Goal: Task Accomplishment & Management: Use online tool/utility

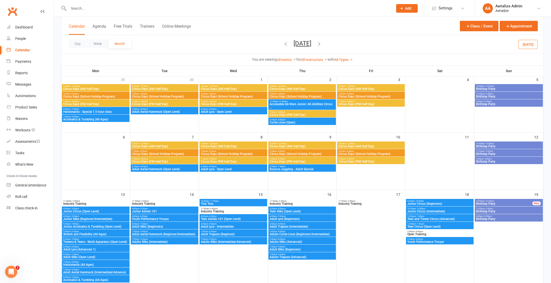
click at [531, 43] on button "Today" at bounding box center [527, 44] width 19 height 9
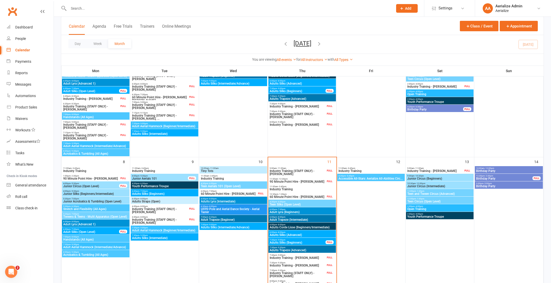
scroll to position [85, 0]
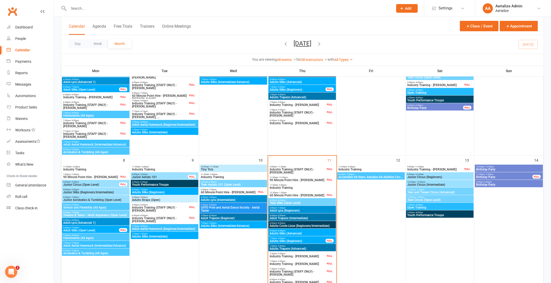
click at [294, 226] on span "Adults Corde Lisse (Beginners/Intermediate)" at bounding box center [301, 225] width 65 height 3
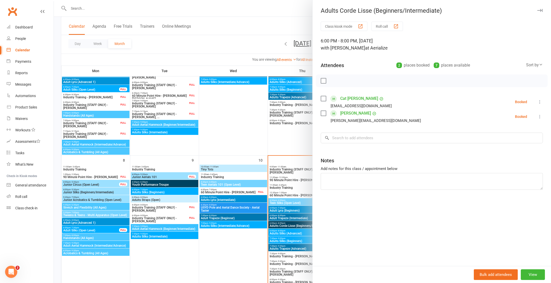
click at [234, 252] on div at bounding box center [302, 141] width 497 height 283
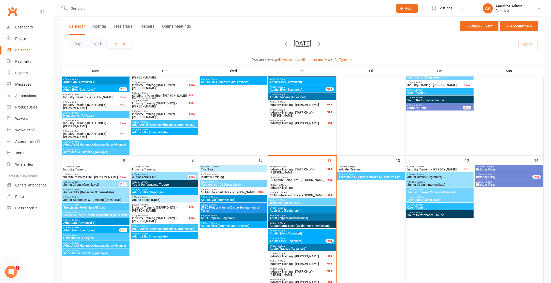
click at [295, 227] on span "Adults Corde Lisse (Beginners/Intermediate)" at bounding box center [301, 225] width 65 height 3
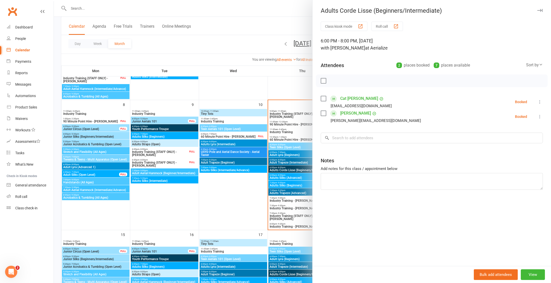
scroll to position [137, 0]
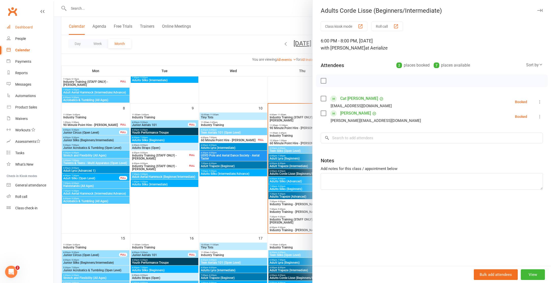
click at [32, 28] on div "Dashboard" at bounding box center [24, 27] width 18 height 4
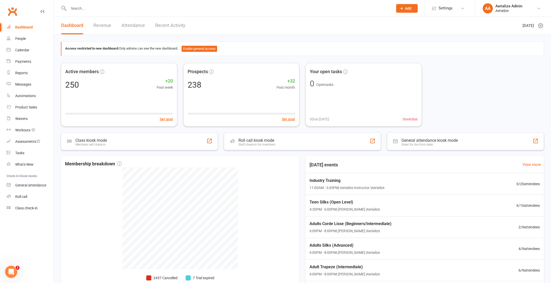
click at [109, 26] on link "Revenue" at bounding box center [102, 26] width 18 height 18
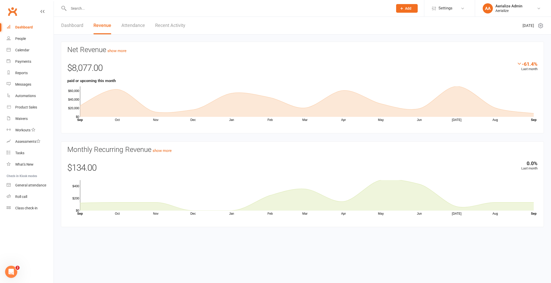
click at [126, 25] on link "Attendance" at bounding box center [133, 26] width 24 height 18
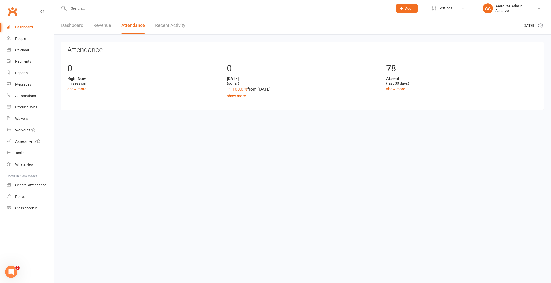
click at [158, 25] on link "Recent Activity" at bounding box center [170, 26] width 30 height 18
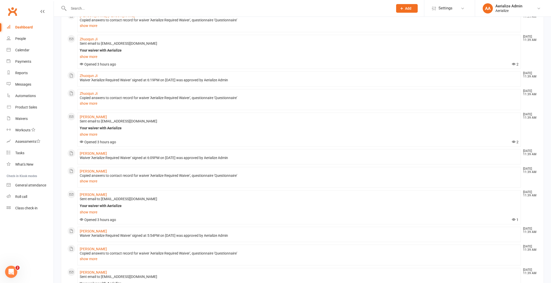
scroll to position [316, 0]
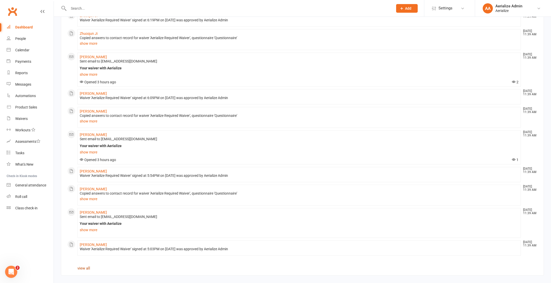
click at [84, 266] on link "view all" at bounding box center [83, 268] width 13 height 5
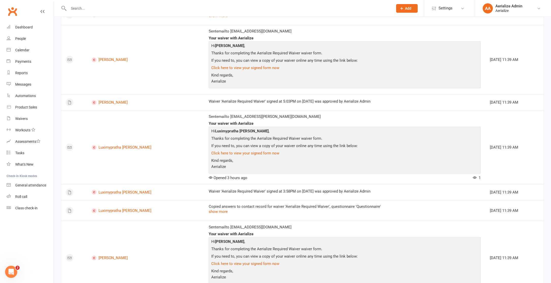
scroll to position [713, 0]
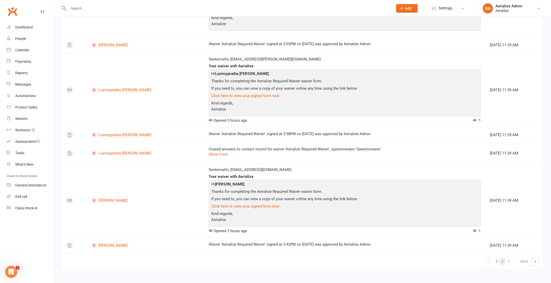
click at [503, 261] on link "2" at bounding box center [502, 261] width 6 height 7
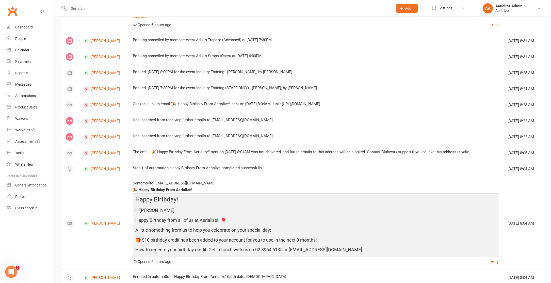
scroll to position [511, 0]
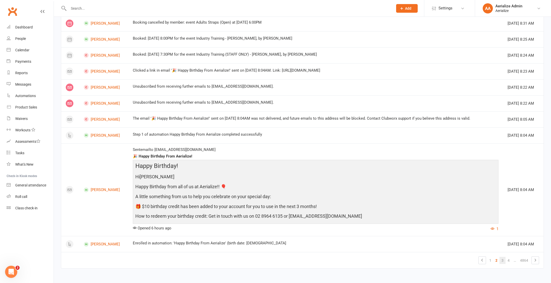
click at [503, 261] on link "3" at bounding box center [502, 260] width 6 height 7
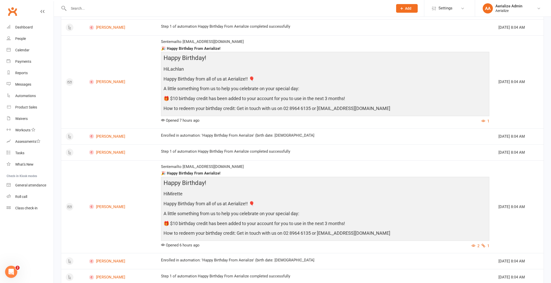
scroll to position [0, 0]
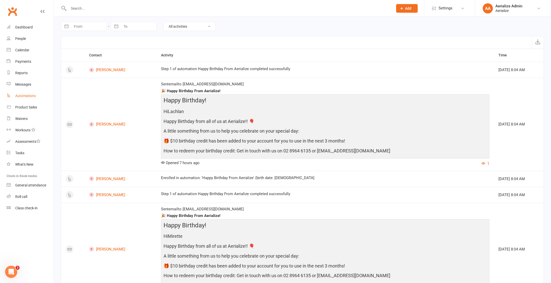
click at [26, 94] on div "Automations" at bounding box center [25, 96] width 21 height 4
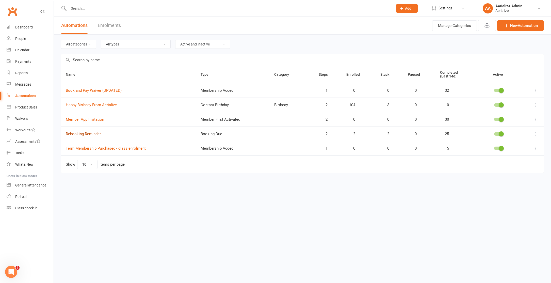
click at [86, 135] on link "Rebooking Reminder" at bounding box center [83, 133] width 35 height 5
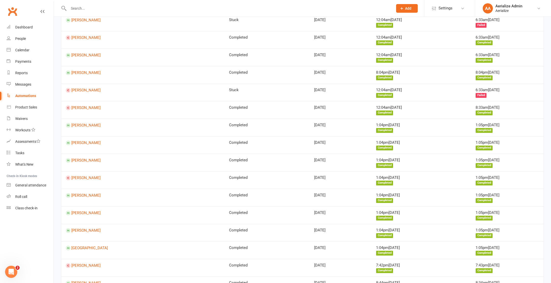
scroll to position [1299, 0]
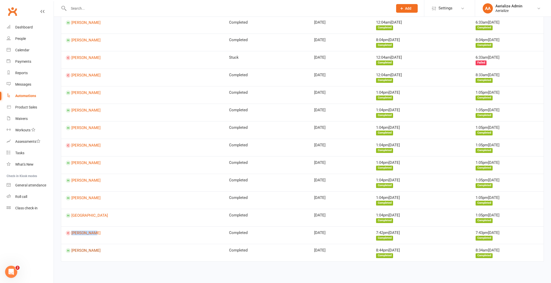
click at [84, 250] on link "Phillipa Cooper" at bounding box center [143, 250] width 154 height 5
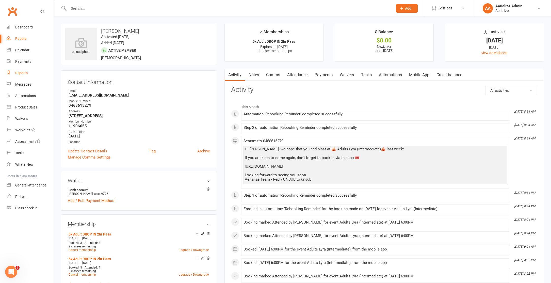
click at [23, 74] on div "Reports" at bounding box center [21, 73] width 12 height 4
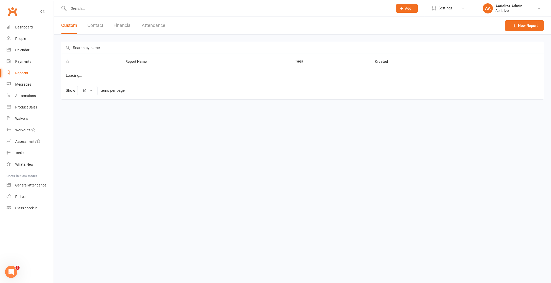
select select "100"
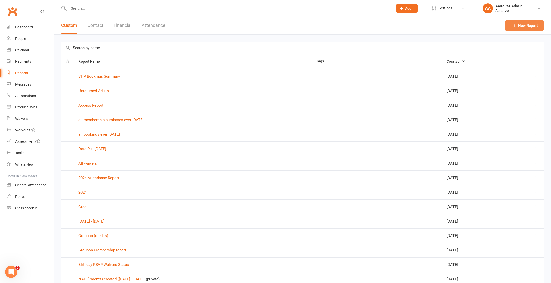
click at [528, 23] on link "New Report" at bounding box center [524, 25] width 39 height 11
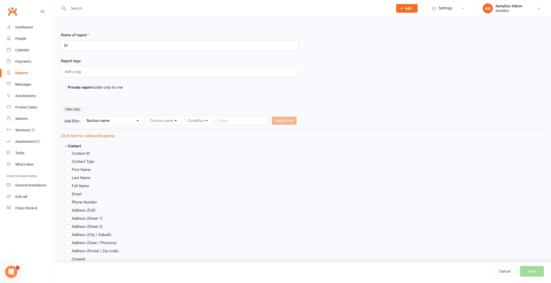
type input "D"
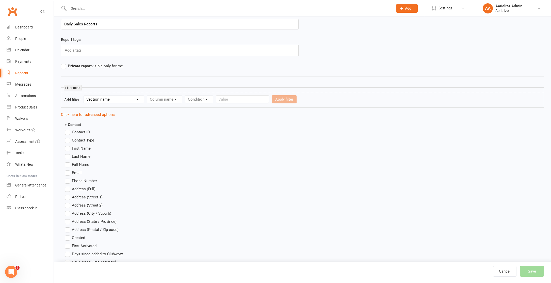
scroll to position [25, 0]
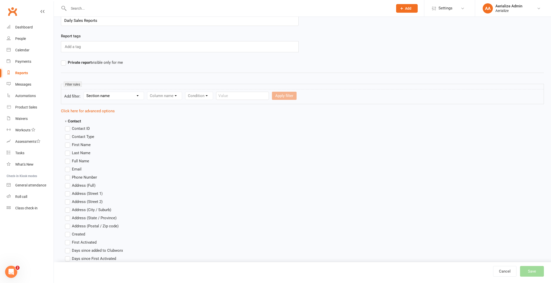
click at [79, 21] on input "Daily Sales Reports" at bounding box center [180, 20] width 238 height 11
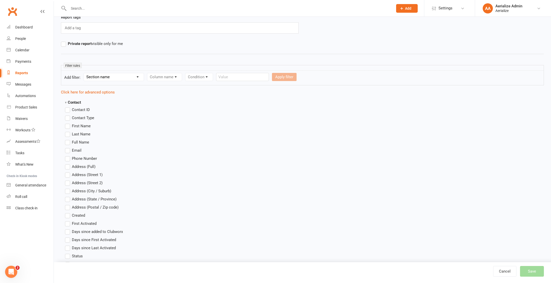
scroll to position [44, 0]
type input "Daily Bookings Reports"
click at [109, 76] on select "Section name Contact Attendance Aggregate Payment Booking Waitlist Attendees Ca…" at bounding box center [114, 77] width 60 height 8
select select "3"
click at [85, 73] on select "Section name Contact Attendance Aggregate Payment Booking Waitlist Attendees Ca…" at bounding box center [114, 77] width 60 height 8
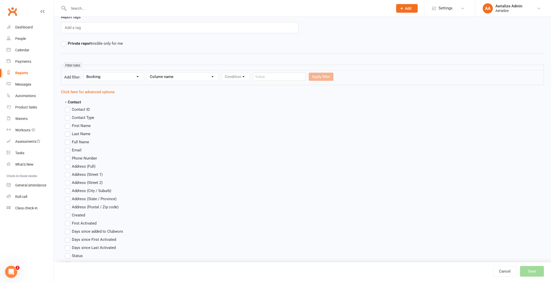
click at [208, 75] on select "Column name Event Name Event Type Event Date Event Day Event Month Event Starts…" at bounding box center [182, 77] width 71 height 8
select select "2"
click at [148, 73] on select "Column name Event Name Event Type Event Date Event Day Event Month Event Starts…" at bounding box center [182, 77] width 71 height 8
click at [246, 78] on select "Condition Is Is not Before After Before or on After or on Is blank Is not blank" at bounding box center [238, 77] width 32 height 8
click at [223, 73] on select "Condition Is Is not Before After Before or on After or on Is blank Is not blank" at bounding box center [238, 77] width 32 height 8
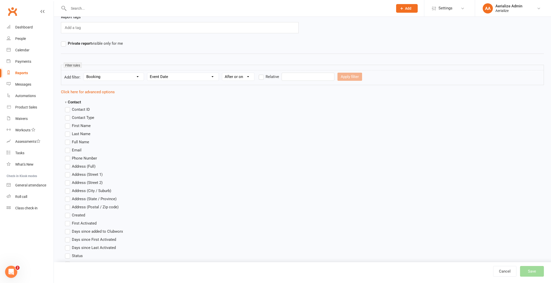
click at [245, 78] on select "Condition Is Is not Before After Before or on After or on Is blank Is not blank" at bounding box center [238, 77] width 32 height 8
select select "4"
click at [223, 73] on select "Condition Is Is not Before After Before or on After or on Is blank Is not blank" at bounding box center [238, 77] width 32 height 8
click at [248, 77] on select "Condition Is Is not Before After Before or on After or on Is blank Is not blank" at bounding box center [238, 77] width 32 height 8
click at [261, 78] on label "Relative" at bounding box center [269, 77] width 20 height 6
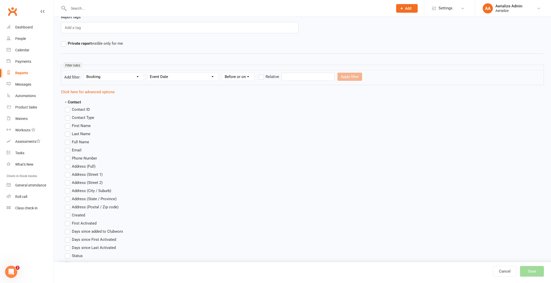
click at [261, 74] on input "Relative" at bounding box center [260, 74] width 3 height 0
click at [291, 78] on input "number" at bounding box center [295, 77] width 24 height 8
type input "8"
click at [318, 76] on select "Days Weeks Months Years" at bounding box center [320, 77] width 24 height 8
select select "0"
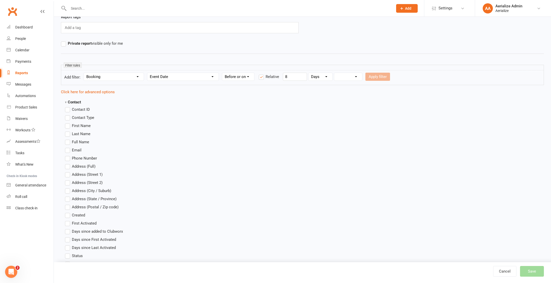
click at [309, 73] on select "Days Weeks Months Years" at bounding box center [320, 77] width 24 height 8
click at [351, 77] on select "From now Ago" at bounding box center [348, 77] width 28 height 8
select select "0"
click at [334, 73] on select "From now Ago" at bounding box center [348, 77] width 28 height 8
click at [382, 76] on button "Apply filter" at bounding box center [377, 77] width 25 height 8
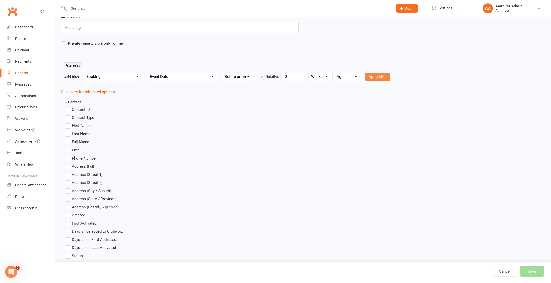
select select
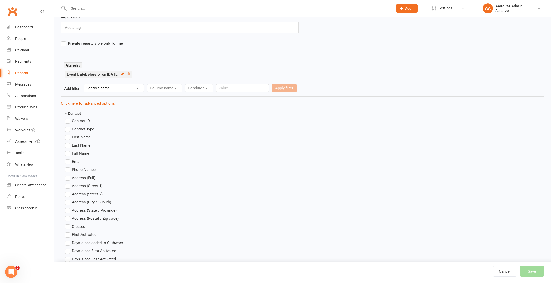
click at [108, 88] on select "Section name Contact Attendance Aggregate Payment Booking Waitlist Attendees Ca…" at bounding box center [114, 88] width 60 height 8
select select "3"
click at [85, 84] on select "Section name Contact Attendance Aggregate Payment Booking Waitlist Attendees Ca…" at bounding box center [114, 88] width 60 height 8
click at [163, 90] on select "Column name Event Name Event Type Event Date Event Day Event Month Event Starts…" at bounding box center [182, 88] width 71 height 8
select select "2"
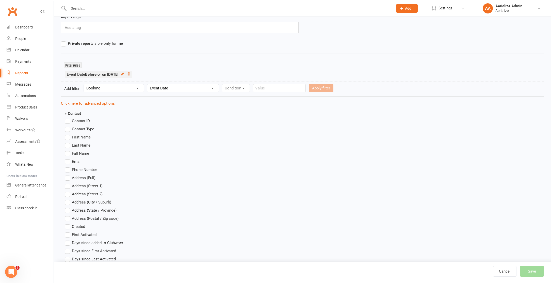
click at [148, 84] on select "Column name Event Name Event Type Event Date Event Day Event Month Event Starts…" at bounding box center [182, 88] width 71 height 8
click at [229, 87] on select "Condition Is Is not Before After Before or on After or on Is blank Is not blank" at bounding box center [238, 88] width 32 height 8
select select "3"
click at [223, 84] on select "Condition Is Is not Before After Before or on After or on Is blank Is not blank" at bounding box center [238, 88] width 32 height 8
click at [262, 88] on label "Relative" at bounding box center [269, 88] width 20 height 6
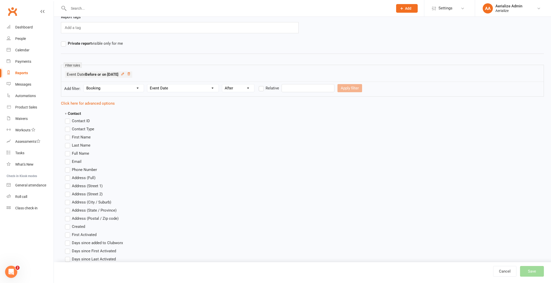
click at [262, 85] on input "Relative" at bounding box center [260, 85] width 3 height 0
click at [301, 90] on input "number" at bounding box center [295, 88] width 24 height 8
type input "1"
click at [324, 87] on select "Days Weeks Months Years" at bounding box center [320, 88] width 24 height 8
select select "0"
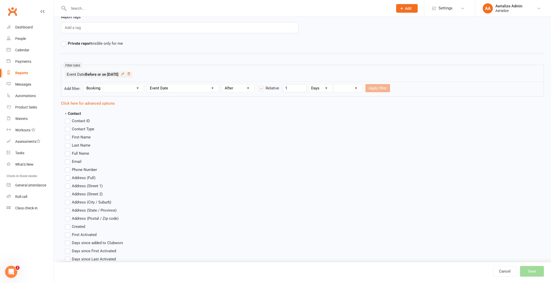
click at [309, 84] on select "Days Weeks Months Years" at bounding box center [320, 88] width 24 height 8
click at [355, 90] on select "From now Ago" at bounding box center [348, 88] width 28 height 8
select select "1"
click at [334, 84] on select "From now Ago" at bounding box center [348, 88] width 28 height 8
click at [376, 90] on button "Apply filter" at bounding box center [377, 88] width 25 height 8
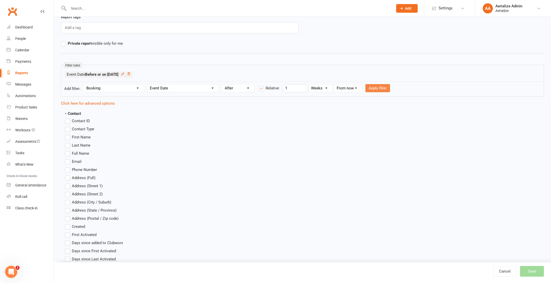
select select
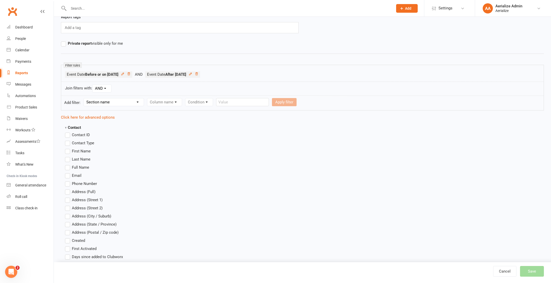
scroll to position [147, 0]
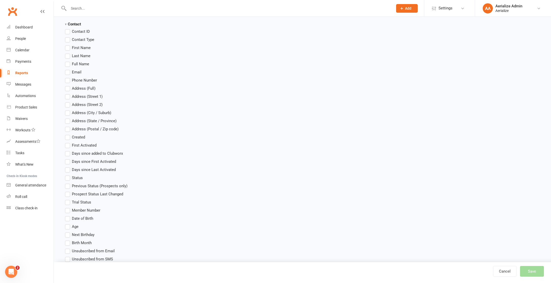
click at [78, 47] on span "First Name" at bounding box center [81, 47] width 19 height 5
click at [68, 45] on input "First Name" at bounding box center [66, 45] width 3 height 0
click at [76, 47] on span "First Name" at bounding box center [81, 47] width 19 height 5
click at [68, 45] on input "First Name" at bounding box center [66, 45] width 3 height 0
click at [76, 61] on span "Full Name" at bounding box center [80, 63] width 17 height 5
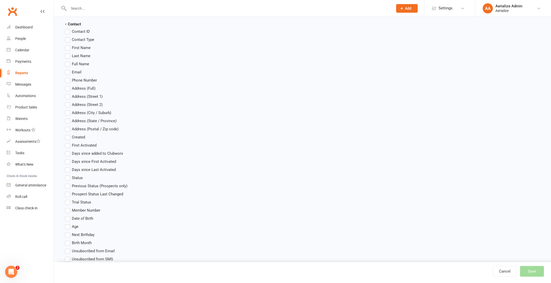
click at [68, 61] on input "Full Name" at bounding box center [66, 61] width 3 height 0
click at [76, 70] on span "Email" at bounding box center [77, 71] width 10 height 5
click at [68, 69] on input "Email" at bounding box center [66, 69] width 3 height 0
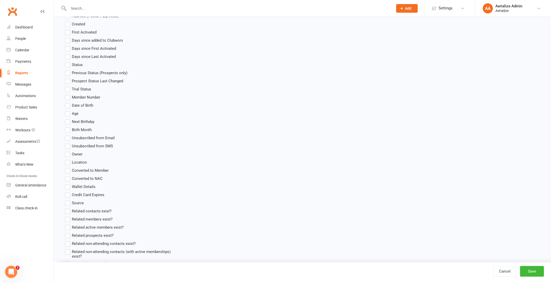
scroll to position [261, 0]
click at [92, 103] on span "Date of Birth" at bounding box center [82, 104] width 21 height 5
click at [68, 102] on input "Date of Birth" at bounding box center [66, 102] width 3 height 0
click at [92, 103] on span "Date of Birth" at bounding box center [82, 104] width 21 height 5
click at [68, 102] on input "Date of Birth" at bounding box center [66, 102] width 3 height 0
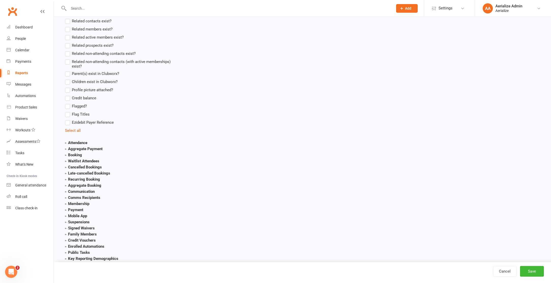
scroll to position [451, 0]
click at [75, 153] on strong "Booking" at bounding box center [73, 154] width 17 height 5
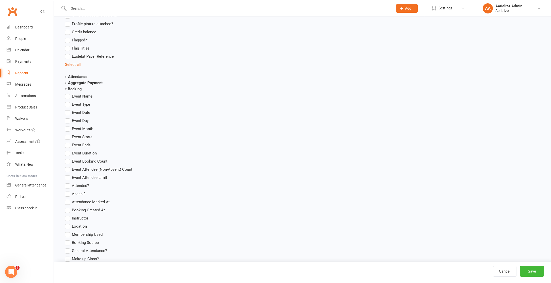
scroll to position [517, 0]
click at [89, 95] on span "Event Name" at bounding box center [82, 95] width 21 height 5
click at [68, 93] on input "Event Name" at bounding box center [66, 93] width 3 height 0
click at [83, 111] on span "Event Date" at bounding box center [81, 111] width 18 height 5
click at [68, 109] on input "Event Date" at bounding box center [66, 109] width 3 height 0
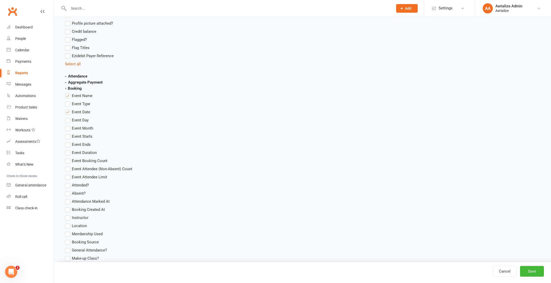
click at [78, 135] on span "Event Starts" at bounding box center [82, 135] width 21 height 5
click at [68, 133] on input "Event Starts" at bounding box center [66, 133] width 3 height 0
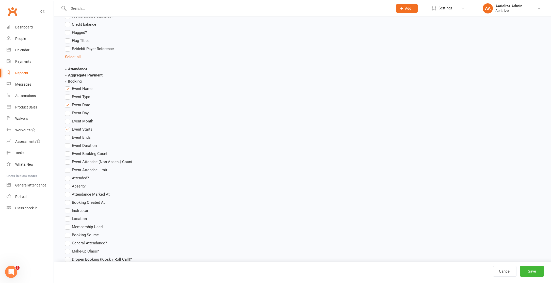
scroll to position [525, 0]
click at [87, 167] on span "Event Attendee Limit" at bounding box center [89, 167] width 35 height 5
click at [68, 165] on input "Event Attendee Limit" at bounding box center [66, 165] width 3 height 0
click at [535, 270] on button "Save" at bounding box center [532, 271] width 24 height 11
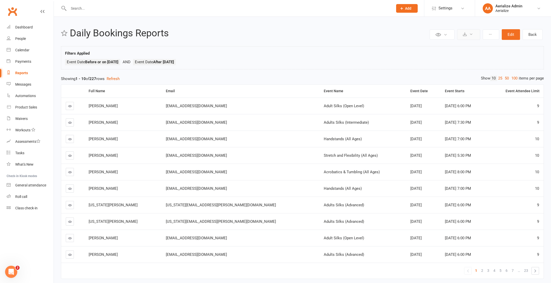
click at [470, 34] on icon at bounding box center [471, 34] width 4 height 4
click at [460, 44] on link "Export to CSV" at bounding box center [452, 47] width 53 height 10
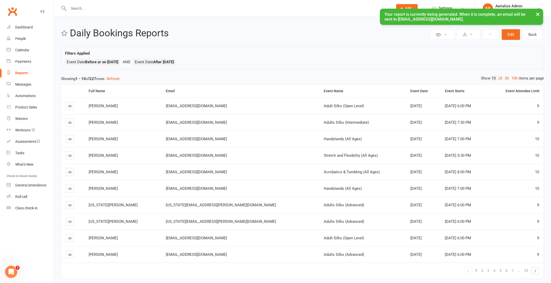
scroll to position [20, 0]
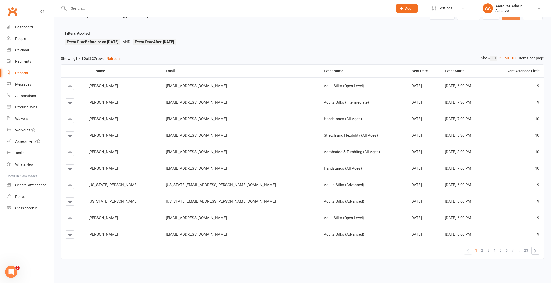
click at [516, 19] on button "Edit" at bounding box center [511, 14] width 18 height 11
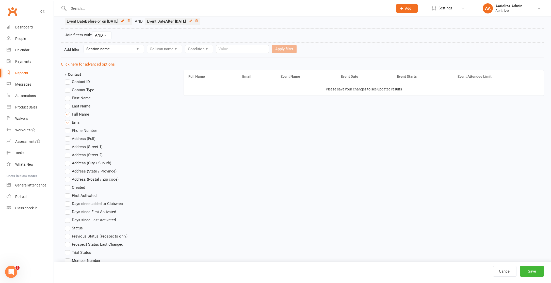
scroll to position [98, 0]
drag, startPoint x: 351, startPoint y: 76, endPoint x: 201, endPoint y: 74, distance: 150.0
drag, startPoint x: 354, startPoint y: 77, endPoint x: 253, endPoint y: 75, distance: 101.3
drag, startPoint x: 406, startPoint y: 76, endPoint x: 320, endPoint y: 76, distance: 86.0
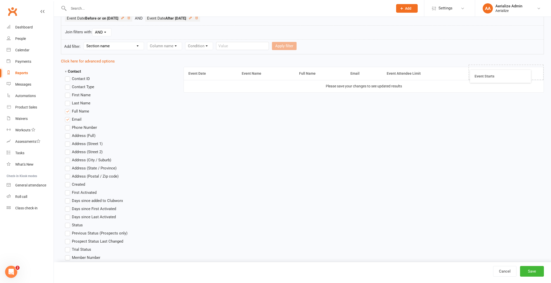
drag, startPoint x: 321, startPoint y: 72, endPoint x: 477, endPoint y: 75, distance: 156.1
drag, startPoint x: 405, startPoint y: 72, endPoint x: 300, endPoint y: 70, distance: 105.9
drag, startPoint x: 535, startPoint y: 268, endPoint x: 531, endPoint y: 268, distance: 4.3
click at [534, 268] on button "Save" at bounding box center [532, 271] width 24 height 11
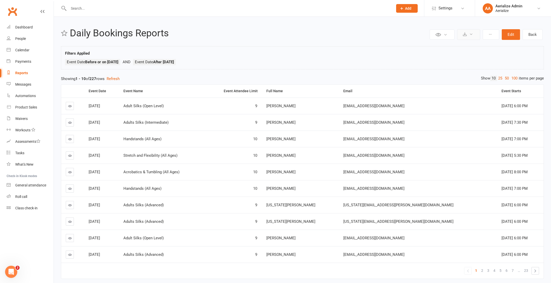
click at [475, 32] on button at bounding box center [468, 34] width 23 height 11
click at [458, 47] on link "Export to CSV" at bounding box center [452, 47] width 53 height 10
click at [17, 46] on link "Calendar" at bounding box center [30, 49] width 47 height 11
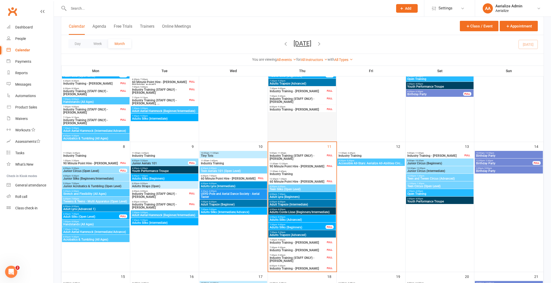
scroll to position [103, 0]
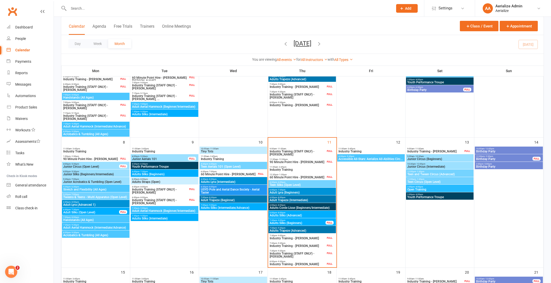
click at [169, 210] on span "Adult Aerial Hammock (Beginner/Intermediate)" at bounding box center [164, 210] width 65 height 3
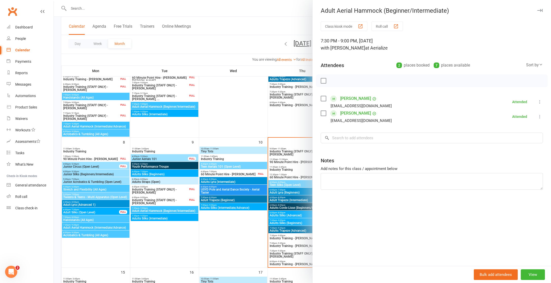
click at [111, 227] on div at bounding box center [302, 141] width 497 height 283
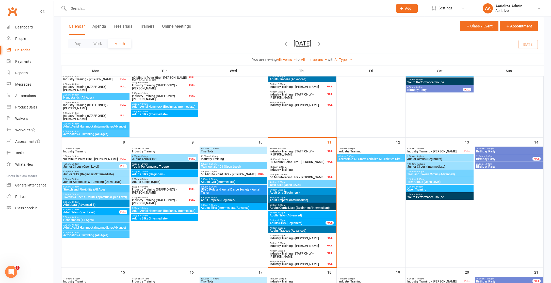
click at [116, 227] on span "Adult Aerial Hammock (Intermediate/Advance)" at bounding box center [95, 227] width 65 height 3
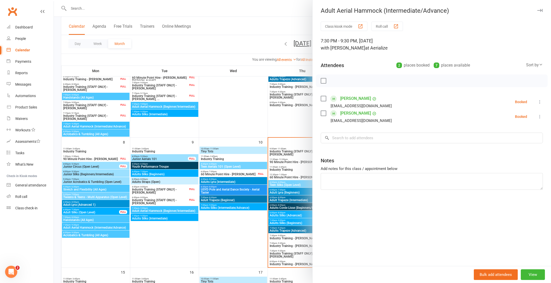
click at [155, 210] on div at bounding box center [302, 141] width 497 height 283
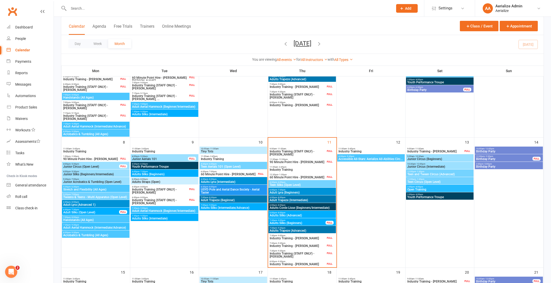
click at [162, 210] on span "Adult Aerial Hammock (Beginner/Intermediate)" at bounding box center [164, 210] width 65 height 3
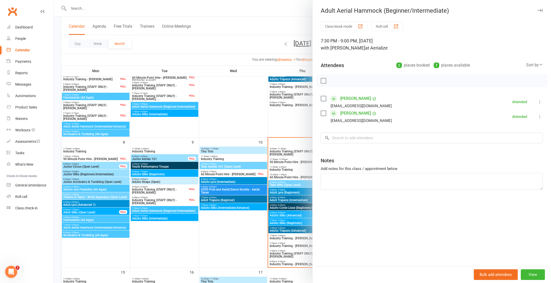
click at [165, 241] on div at bounding box center [302, 141] width 497 height 283
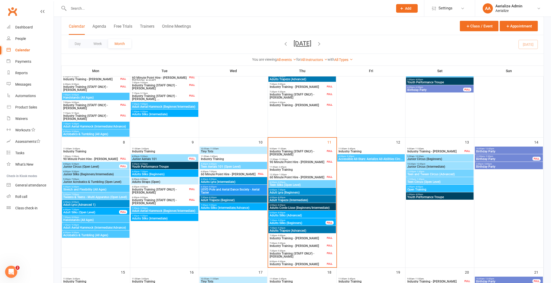
click at [238, 180] on span "6:00pm - 8:00pm" at bounding box center [233, 179] width 65 height 2
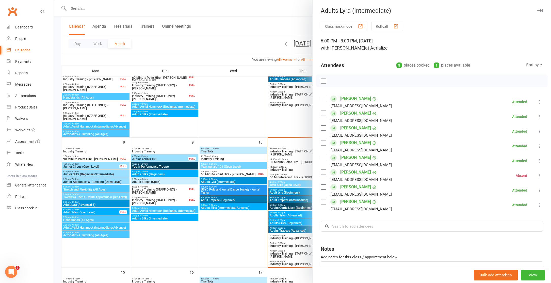
click at [223, 218] on div at bounding box center [302, 141] width 497 height 283
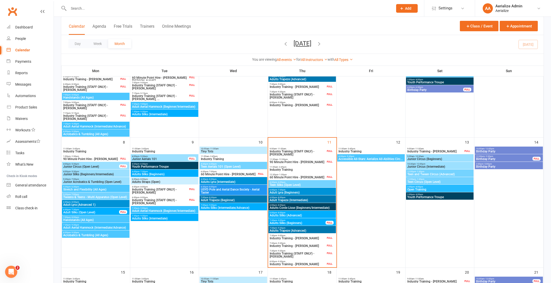
click at [106, 204] on span "Adult Lyra (Advanced 1)" at bounding box center [95, 204] width 65 height 3
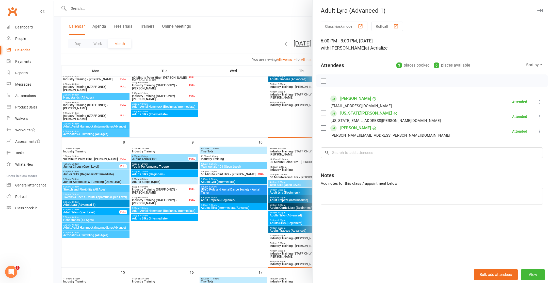
click at [171, 249] on div at bounding box center [302, 141] width 497 height 283
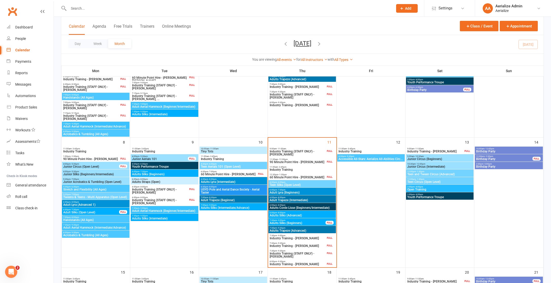
click at [358, 157] on span "Accessible All-Stars: Aerialize All-Abilities Circ..." at bounding box center [370, 158] width 65 height 3
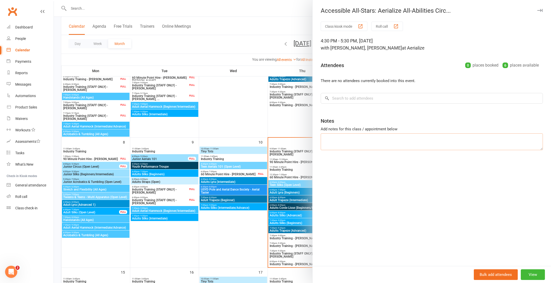
click at [361, 141] on textarea at bounding box center [432, 141] width 222 height 17
click at [335, 141] on textarea "ben chong won't be here" at bounding box center [432, 141] width 222 height 17
type textarea "Ben Chong won't be here"
click at [224, 81] on div at bounding box center [302, 141] width 497 height 283
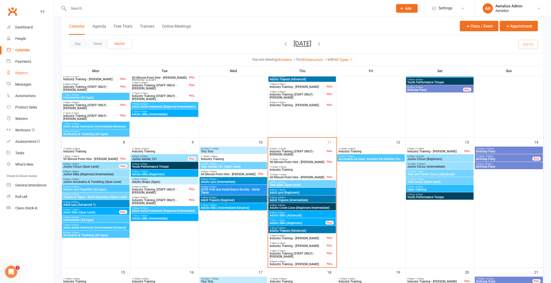
click at [21, 72] on div "Reports" at bounding box center [21, 73] width 12 height 4
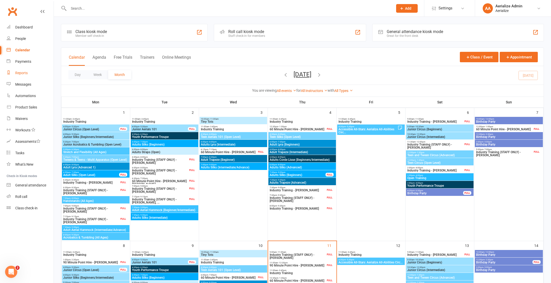
select select "100"
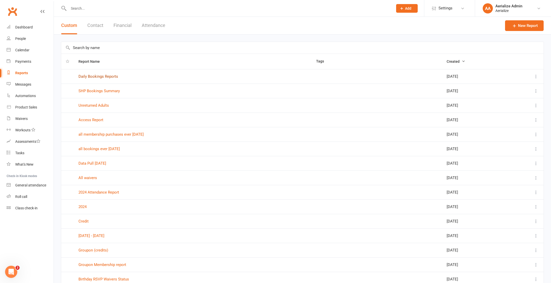
click at [108, 77] on link "Daily Bookings Reports" at bounding box center [98, 76] width 40 height 5
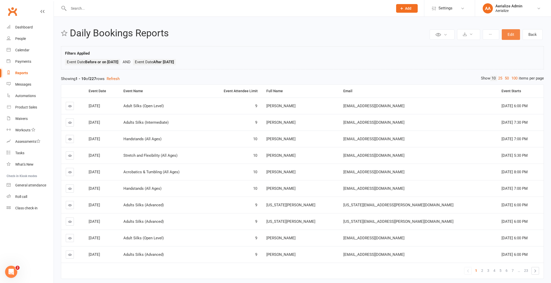
click at [512, 33] on button "Edit" at bounding box center [511, 34] width 18 height 11
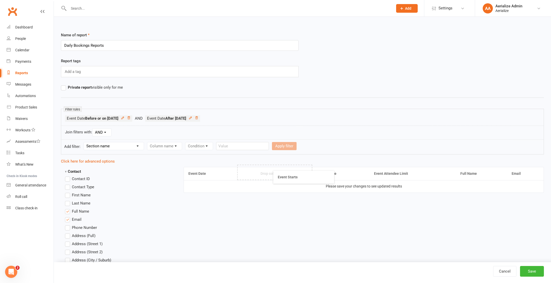
drag, startPoint x: 499, startPoint y: 173, endPoint x: 290, endPoint y: 176, distance: 209.4
click at [538, 275] on button "Save" at bounding box center [532, 271] width 24 height 11
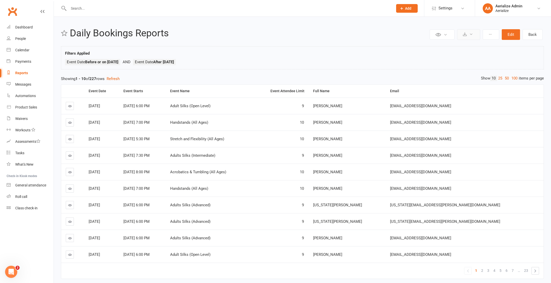
click at [476, 34] on button at bounding box center [468, 34] width 23 height 11
click at [463, 48] on link "Export to CSV" at bounding box center [452, 47] width 53 height 10
click at [20, 48] on div "Calendar" at bounding box center [22, 50] width 14 height 4
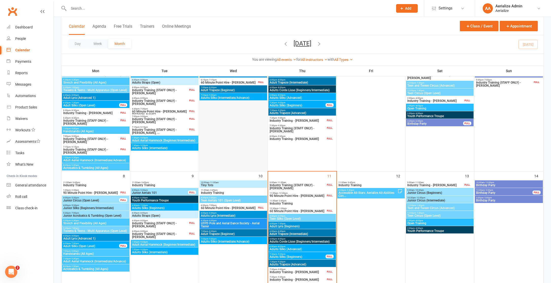
scroll to position [132, 0]
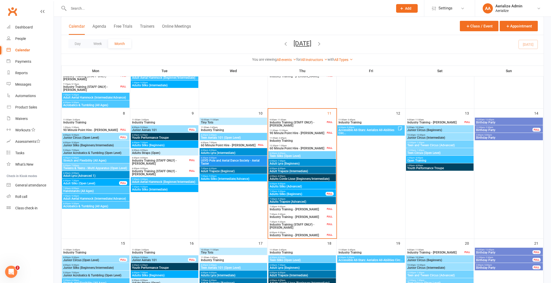
click at [301, 185] on span "Adults Silks (Advanced)" at bounding box center [301, 186] width 65 height 3
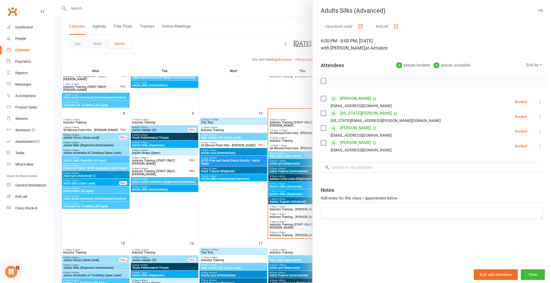
click at [234, 207] on div at bounding box center [302, 141] width 497 height 283
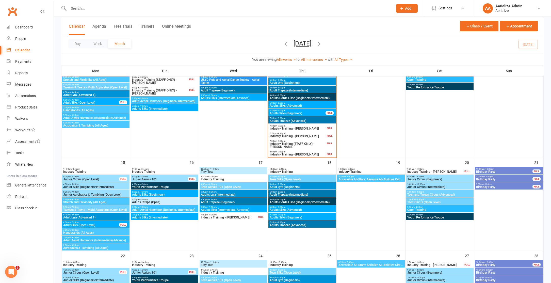
scroll to position [214, 0]
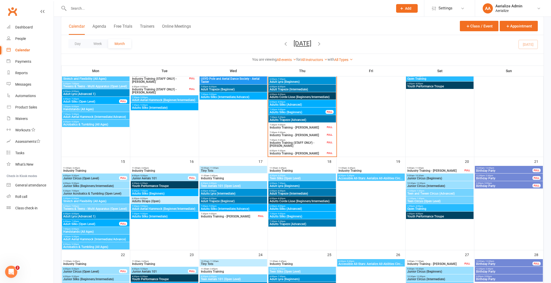
click at [297, 210] on span "Adults Silks (Advanced)" at bounding box center [301, 208] width 65 height 3
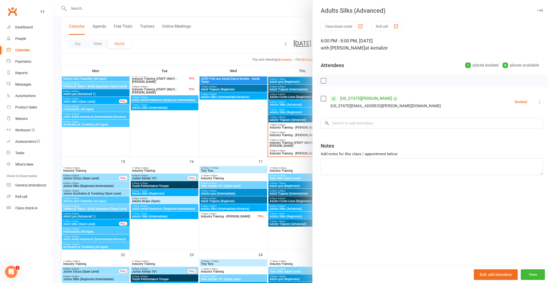
click at [354, 96] on link "Georgia Sheard" at bounding box center [366, 98] width 52 height 8
